Goal: Information Seeking & Learning: Find specific page/section

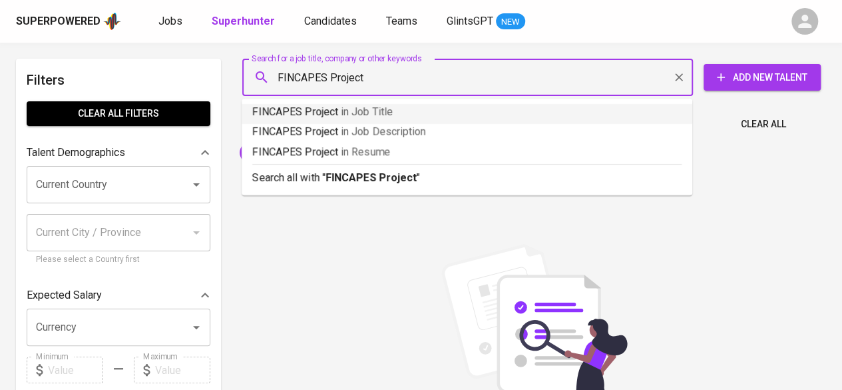
click at [346, 105] on span "in Job Title" at bounding box center [367, 111] width 52 height 13
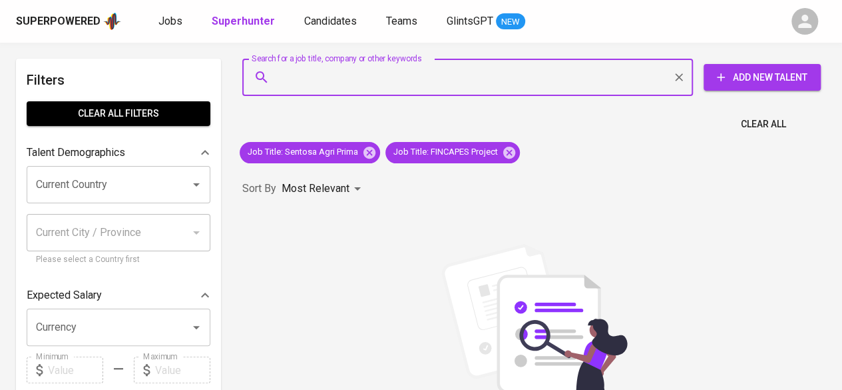
type input "FINCAPES Project"
click at [344, 81] on input "FINCAPES Project" at bounding box center [471, 77] width 392 height 25
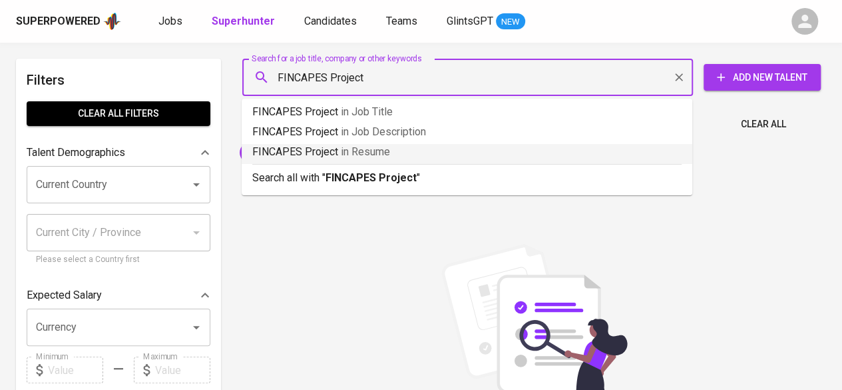
click at [418, 149] on p "FINCAPES Project in [GEOGRAPHIC_DATA]" at bounding box center [467, 152] width 430 height 16
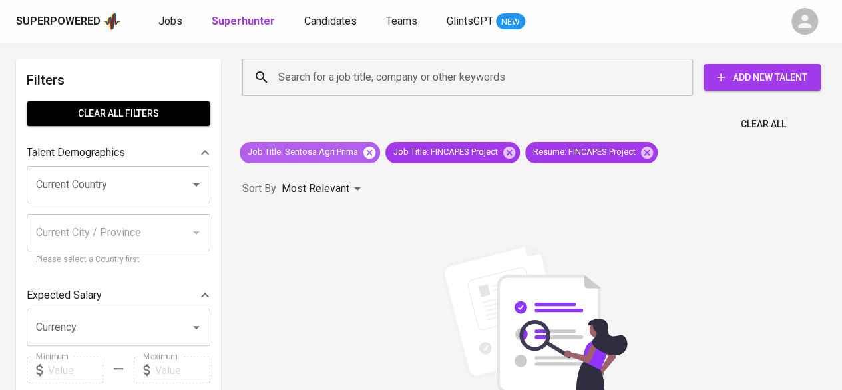
click at [372, 151] on icon at bounding box center [369, 152] width 15 height 15
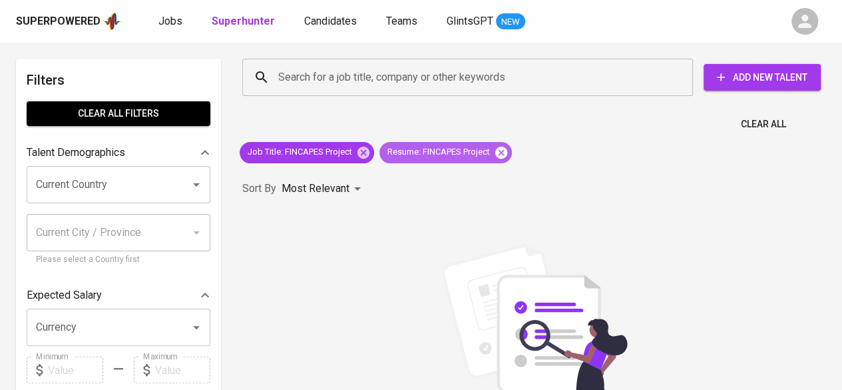
click at [505, 149] on icon at bounding box center [502, 152] width 12 height 12
click at [409, 258] on div "Sorry, no results found. You can try the following : (1) Try again, and/or doub…" at bounding box center [534, 391] width 584 height 294
click at [349, 94] on div "Search for a job title, company or other keywords" at bounding box center [467, 77] width 451 height 37
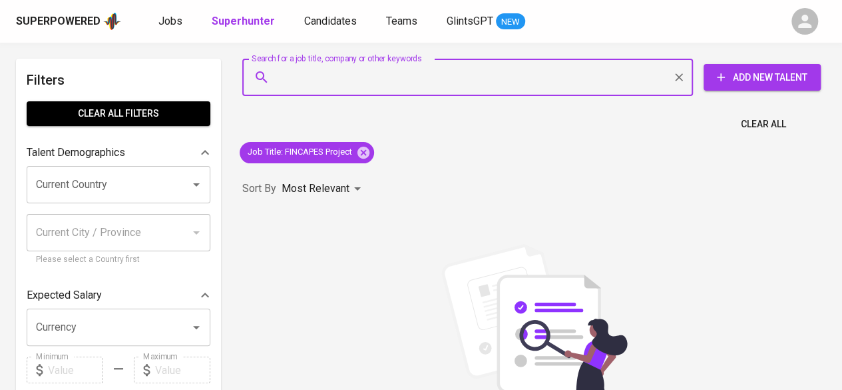
drag, startPoint x: 349, startPoint y: 94, endPoint x: 297, endPoint y: 79, distance: 54.0
click at [297, 79] on input "Search for a job title, company or other keywords" at bounding box center [471, 77] width 392 height 25
paste input "Mediatama Saptakarsa"
type input "Mediatama Saptakarsa"
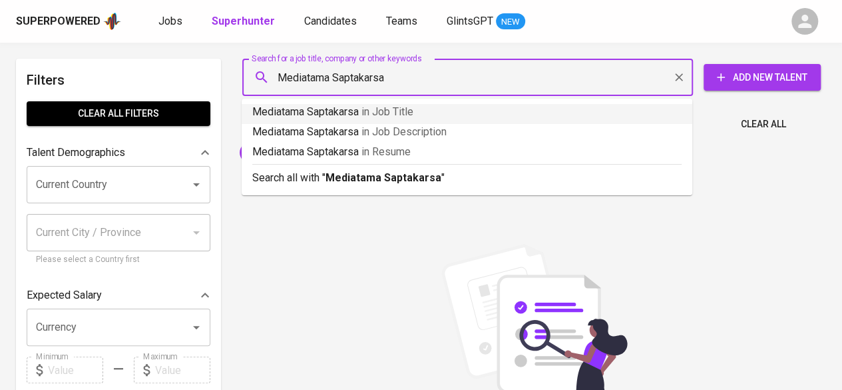
click at [442, 122] on li "Mediatama Saptakarsa in Job Title" at bounding box center [467, 114] width 451 height 20
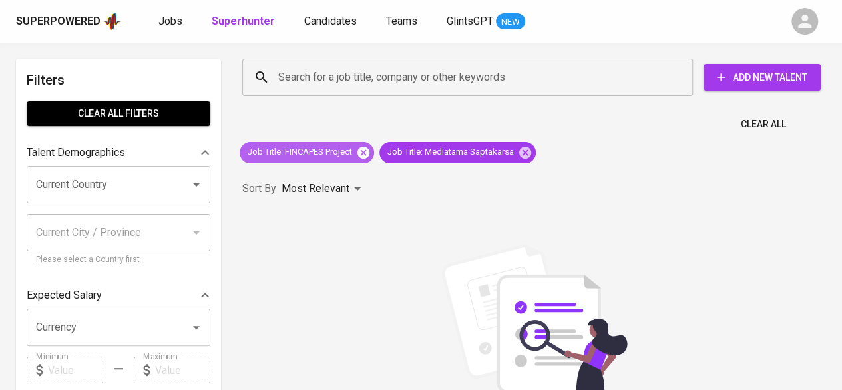
click at [368, 150] on icon at bounding box center [363, 152] width 15 height 15
